Goal: Information Seeking & Learning: Learn about a topic

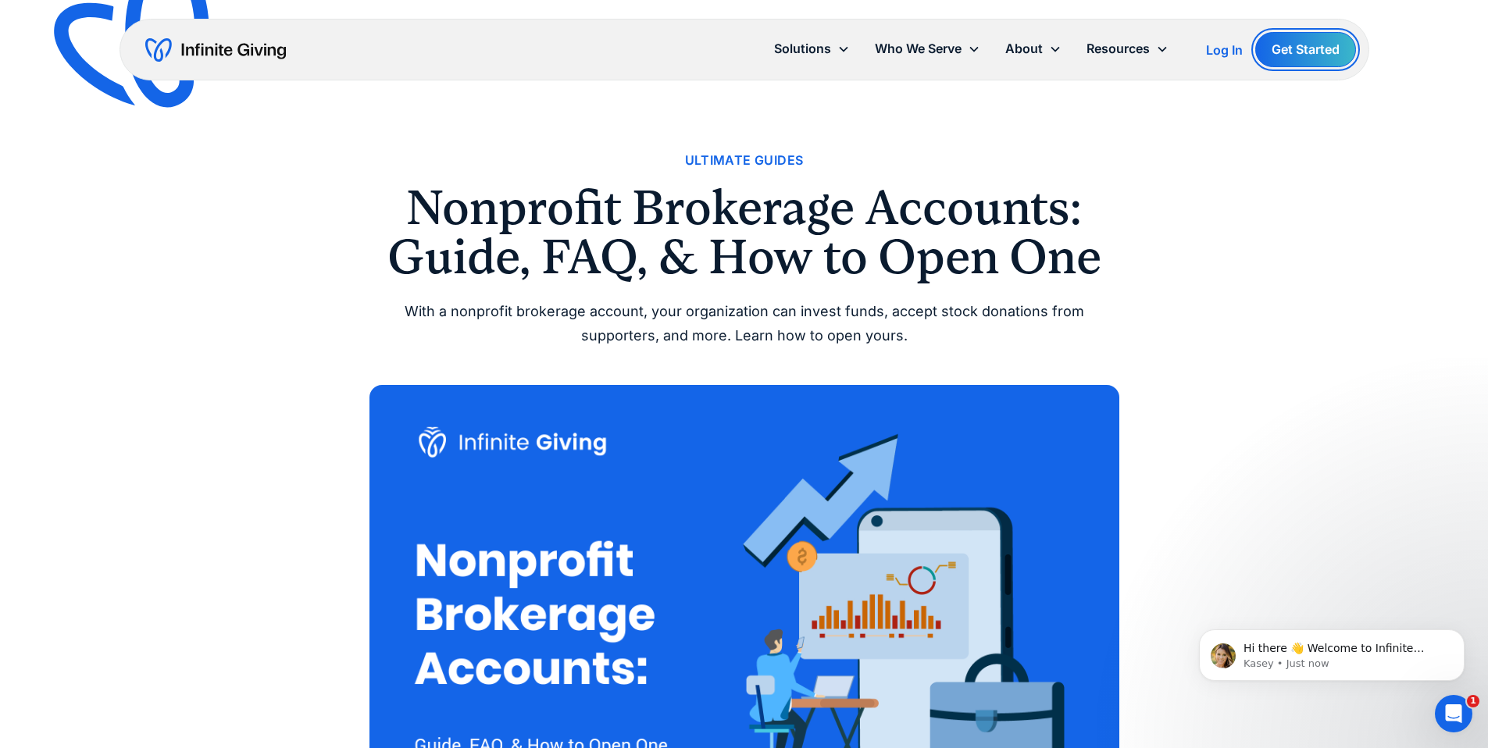
click at [1317, 52] on link "Get Started" at bounding box center [1305, 49] width 101 height 35
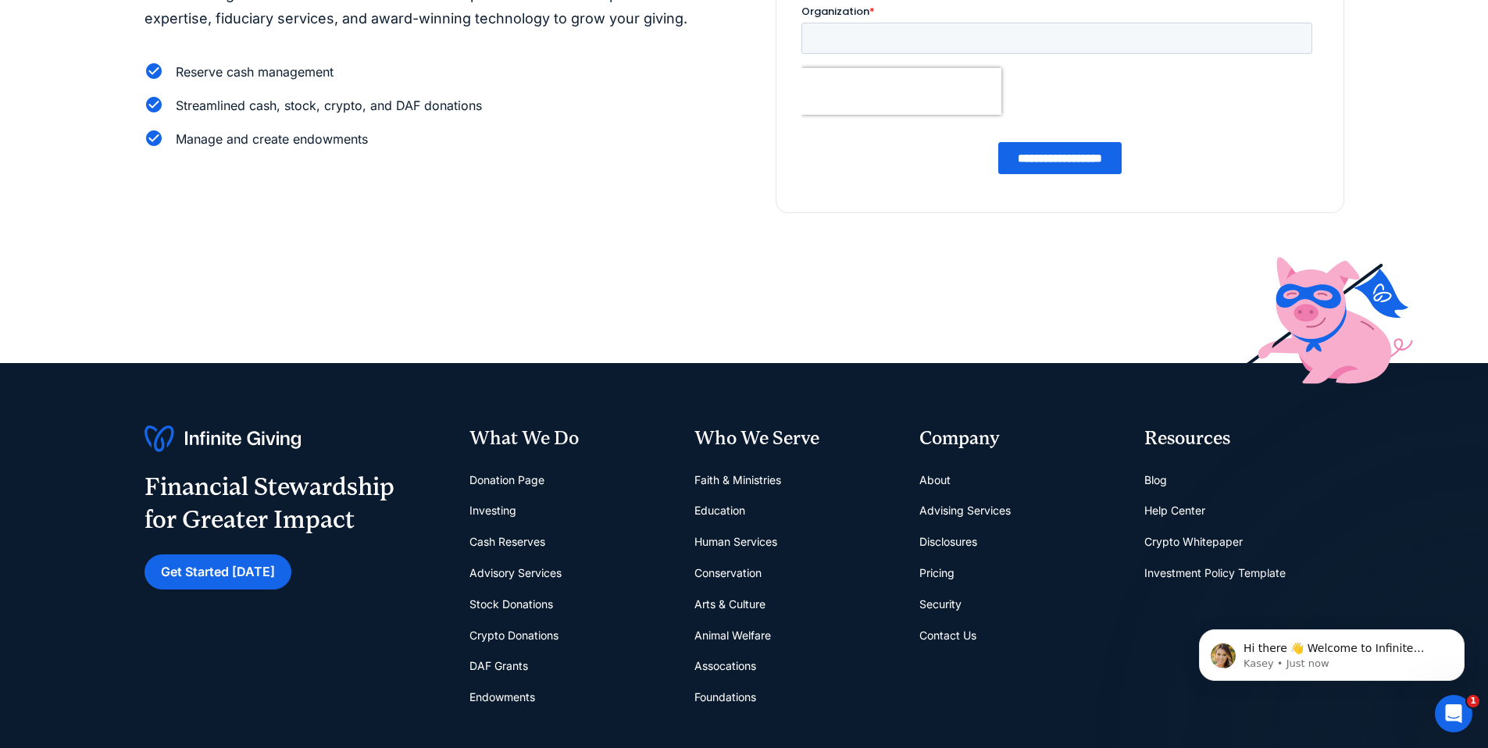
scroll to position [269, 0]
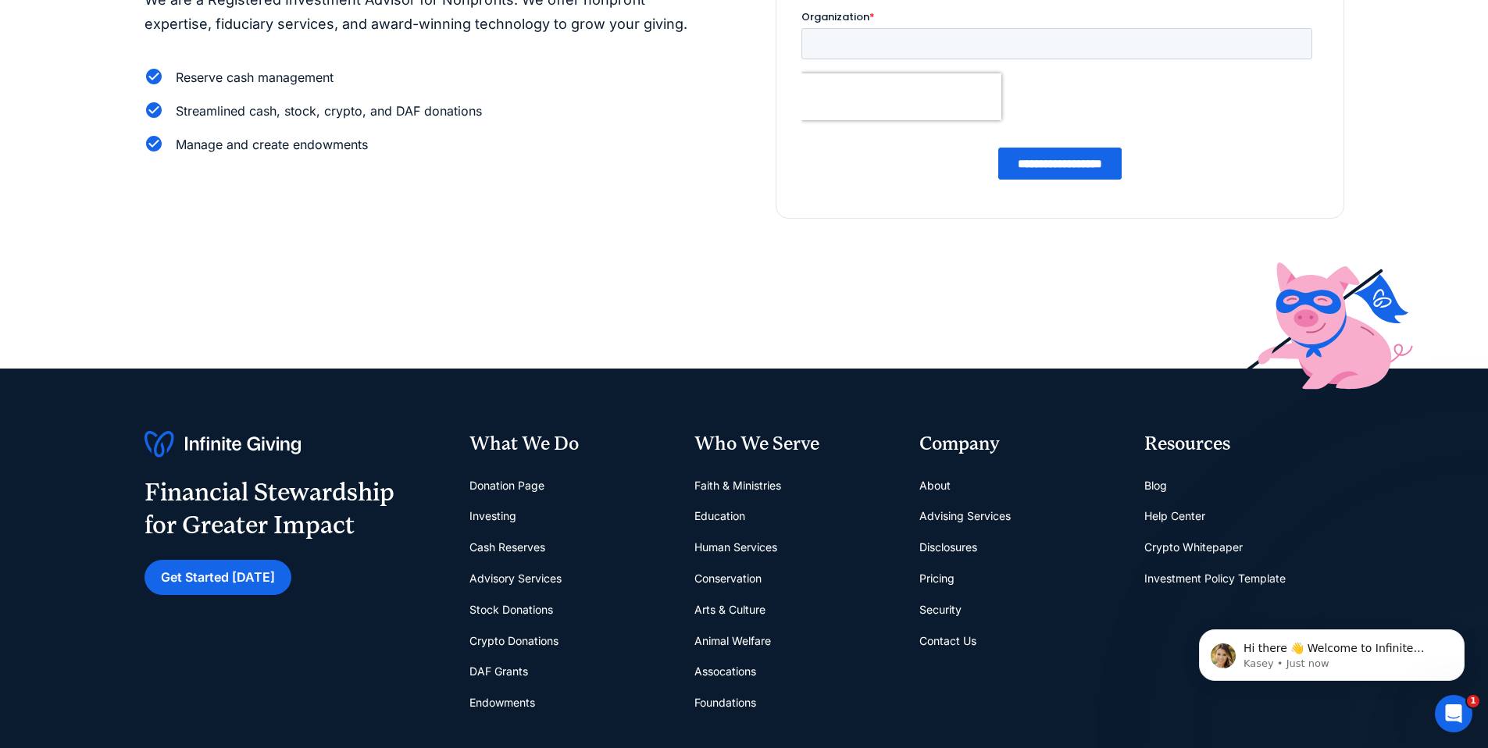
click at [758, 549] on link "Human Services" at bounding box center [735, 547] width 83 height 31
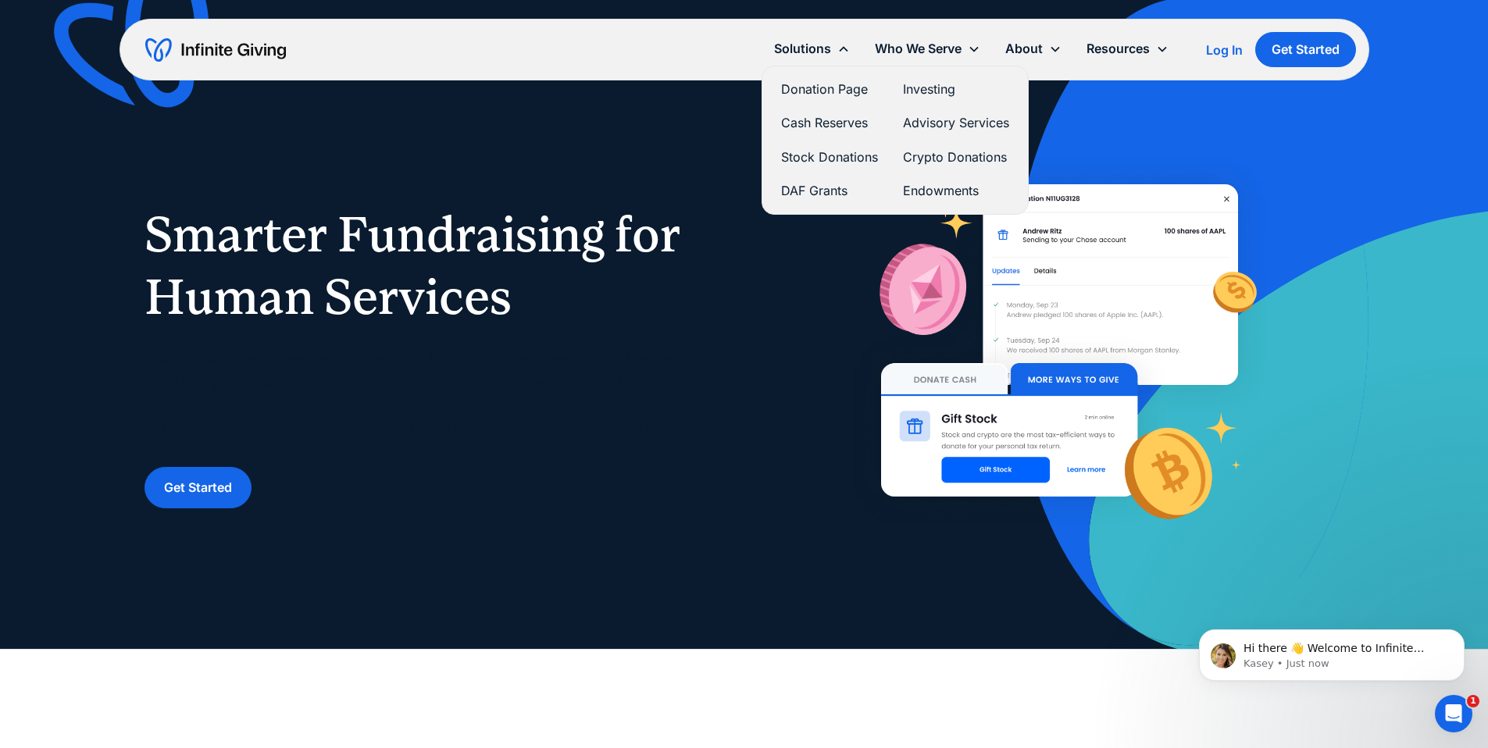
click at [929, 93] on link "Investing" at bounding box center [956, 89] width 106 height 21
